Goal: Check status: Check status

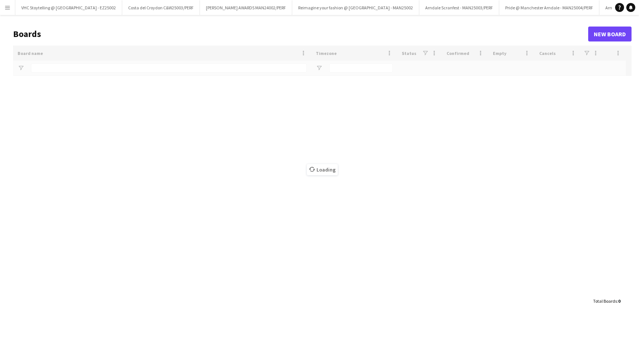
type input "******"
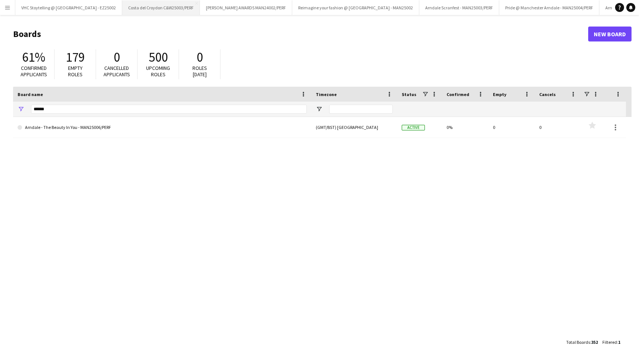
click at [145, 7] on button "Costa del Croydon C&W25003/PERF Close" at bounding box center [161, 7] width 78 height 15
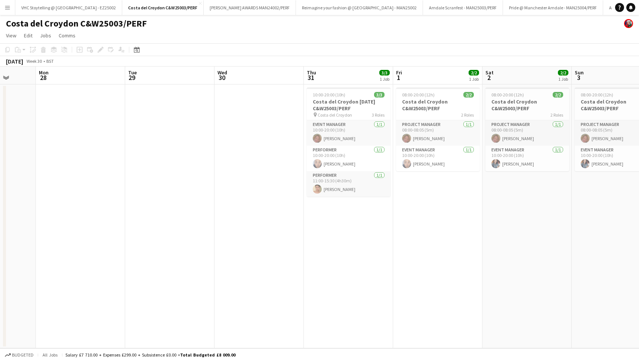
scroll to position [0, 269]
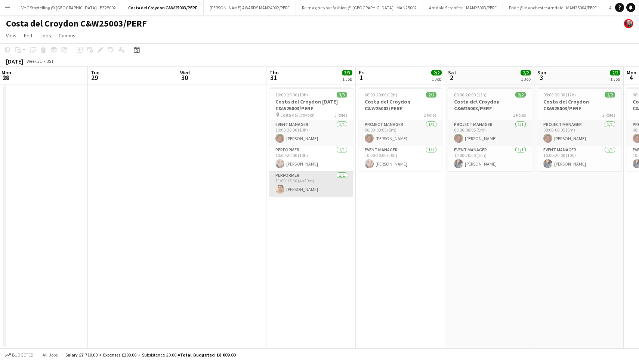
click at [293, 179] on app-card-role "Performer [DATE] 11:00-15:30 (4h30m) [PERSON_NAME]" at bounding box center [311, 183] width 84 height 25
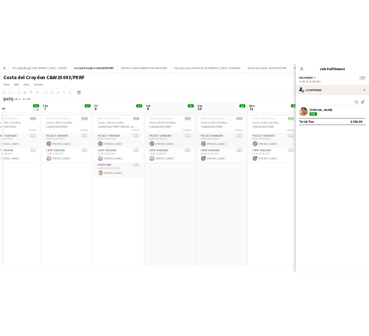
scroll to position [0, 204]
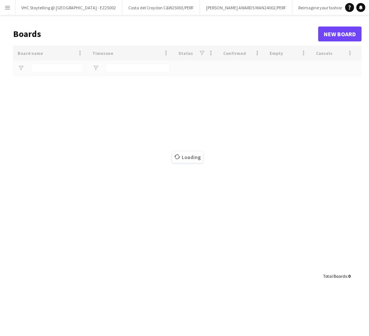
type input "******"
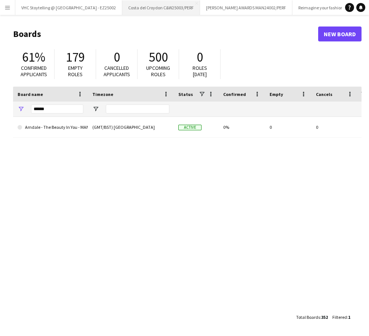
click at [149, 7] on button "Costa del Croydon C&W25003/PERF Close" at bounding box center [161, 7] width 78 height 15
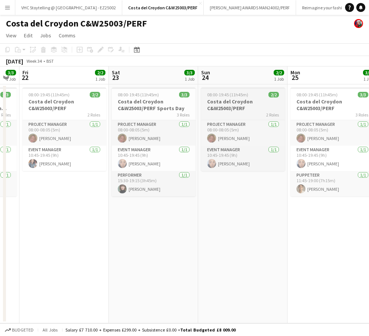
scroll to position [0, 247]
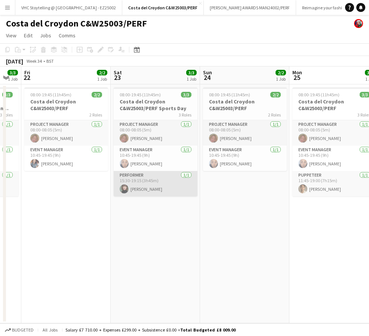
click at [135, 185] on app-card-role "Performer [DATE] 15:30-19:15 (3h45m) [PERSON_NAME]" at bounding box center [156, 183] width 84 height 25
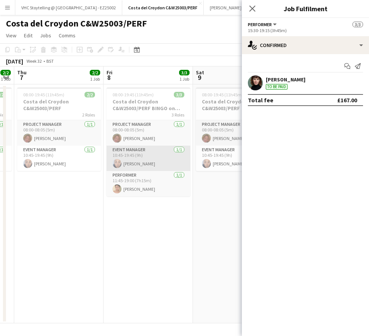
scroll to position [0, 201]
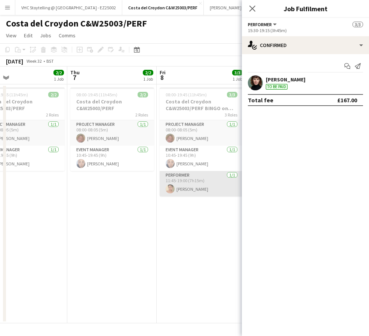
click at [172, 186] on app-user-avatar at bounding box center [169, 189] width 9 height 9
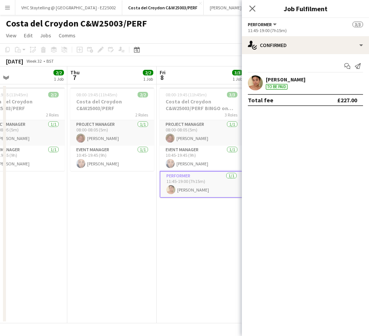
click at [157, 103] on app-date-cell "08:00-19:45 (11h45m) 3/3 Costa del Croydon C&W25003/PERF BINGO on the BEACH 3 R…" at bounding box center [201, 203] width 89 height 239
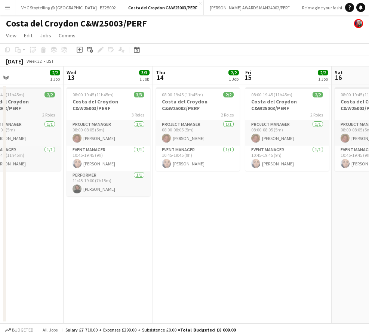
scroll to position [0, 204]
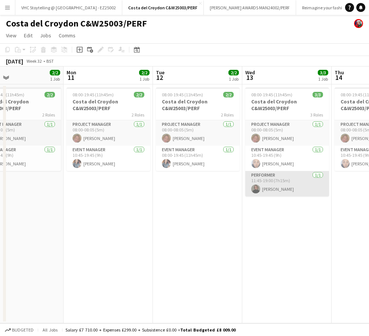
click at [269, 187] on app-card-role "Performer [DATE] 11:45-19:00 (7h15m) [PERSON_NAME]" at bounding box center [287, 183] width 84 height 25
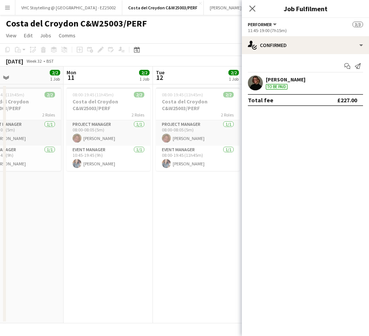
click at [180, 179] on app-date-cell "08:00-19:45 (11h45m) 2/2 Costa del Croydon C&W25003/PERF 2 Roles Project Manage…" at bounding box center [197, 203] width 89 height 239
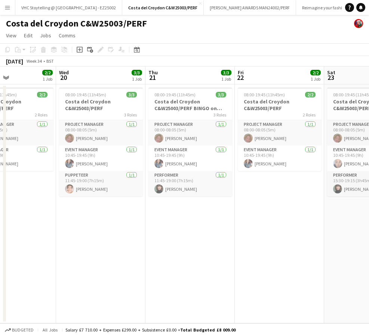
scroll to position [0, 313]
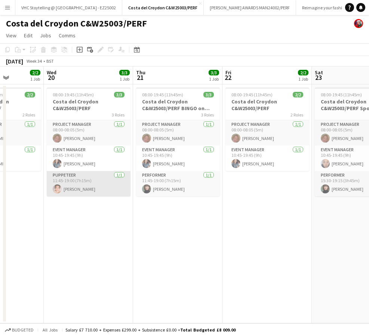
click at [96, 192] on app-card-role "Puppeteer [DATE] 11:45-19:00 (7h15m) [PERSON_NAME]" at bounding box center [89, 183] width 84 height 25
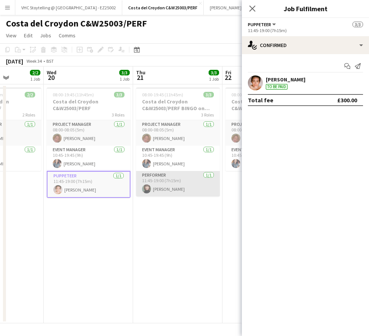
click at [167, 194] on app-card-role "Performer [DATE] 11:45-19:00 (7h15m) [PERSON_NAME]" at bounding box center [178, 183] width 84 height 25
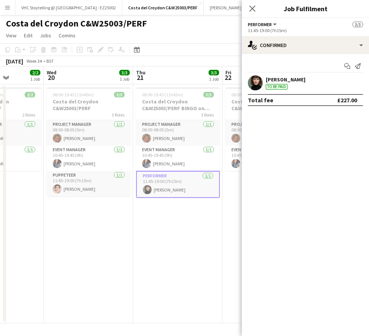
click at [177, 274] on app-date-cell "08:00-19:45 (11h45m) 3/3 Costa del Croydon C&W25003/PERF BINGO on the BEACH 3 R…" at bounding box center [177, 203] width 89 height 239
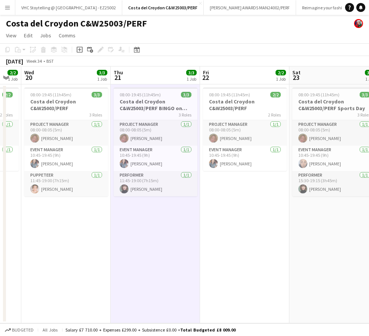
scroll to position [0, 337]
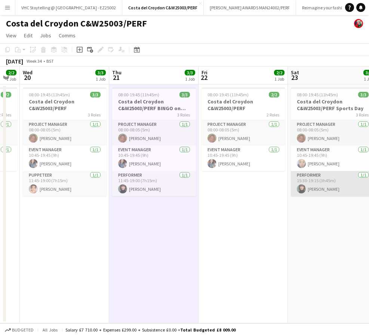
click at [331, 191] on app-card-role "Performer [DATE] 15:30-19:15 (3h45m) [PERSON_NAME]" at bounding box center [333, 183] width 84 height 25
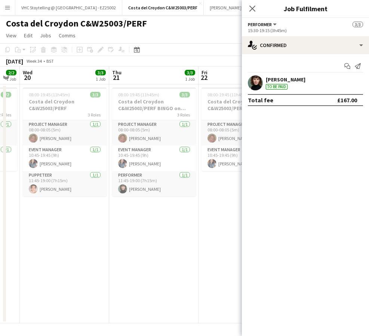
click at [220, 201] on app-date-cell "08:00-19:45 (11h45m) 2/2 Costa del Croydon C&W25003/PERF 2 Roles Project Manage…" at bounding box center [242, 203] width 89 height 239
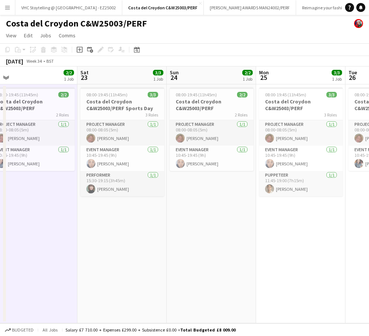
scroll to position [0, 217]
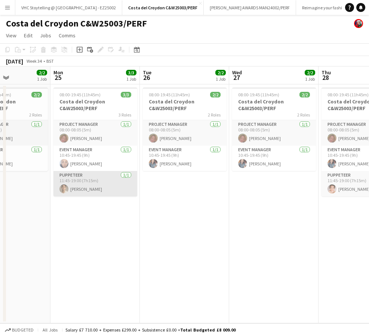
click at [92, 191] on app-card-role "Puppeteer [DATE] 11:45-19:00 (7h15m) [PERSON_NAME]" at bounding box center [95, 183] width 84 height 25
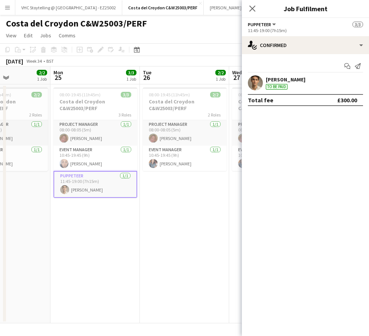
click at [212, 209] on app-date-cell "08:00-19:45 (11h45m) 2/2 Costa del Croydon C&W25003/PERF 2 Roles Project Manage…" at bounding box center [184, 203] width 89 height 239
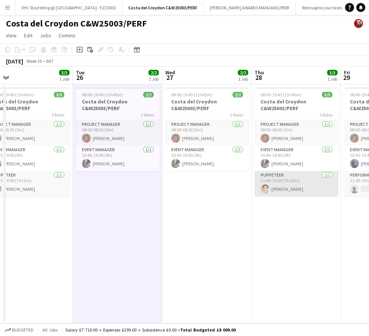
click at [305, 190] on app-card-role "Puppeteer [DATE] 11:45-19:00 (7h15m) [PERSON_NAME]" at bounding box center [296, 183] width 84 height 25
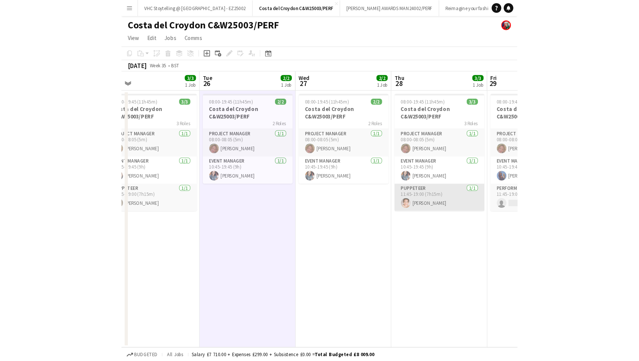
scroll to position [0, 285]
